Goal: Task Accomplishment & Management: Complete application form

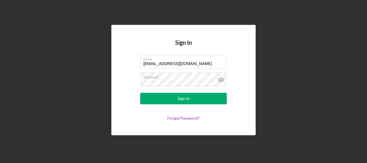
click at [204, 100] on button "Sign In" at bounding box center [183, 99] width 87 height 12
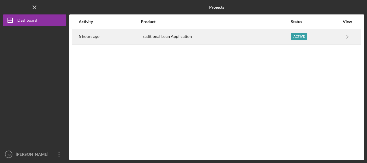
click at [222, 39] on div "Traditional Loan Application" at bounding box center [215, 36] width 149 height 14
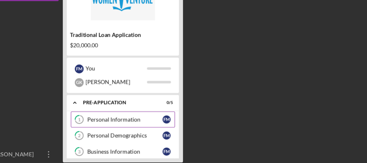
click at [110, 126] on link "1 Personal Information F M" at bounding box center [112, 129] width 75 height 12
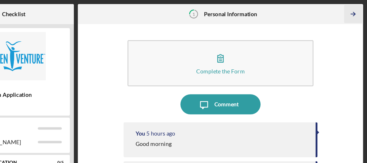
click at [356, 9] on icon "Icon/Table Pagination Arrow" at bounding box center [356, 10] width 13 height 13
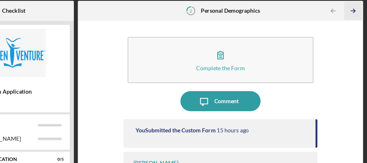
click at [357, 9] on icon "Icon/Table Pagination Arrow" at bounding box center [356, 10] width 13 height 13
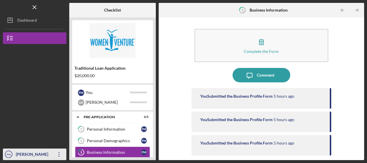
click at [57, 153] on icon "Icon/Overflow" at bounding box center [59, 154] width 14 height 14
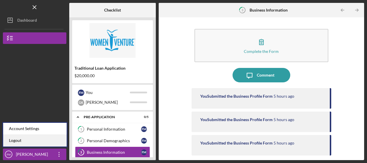
click at [31, 138] on link "Logout" at bounding box center [34, 140] width 63 height 12
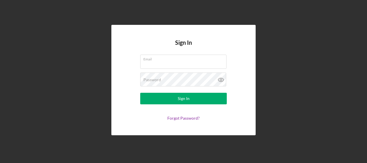
type input "[EMAIL_ADDRESS][DOMAIN_NAME]"
